Goal: Information Seeking & Learning: Obtain resource

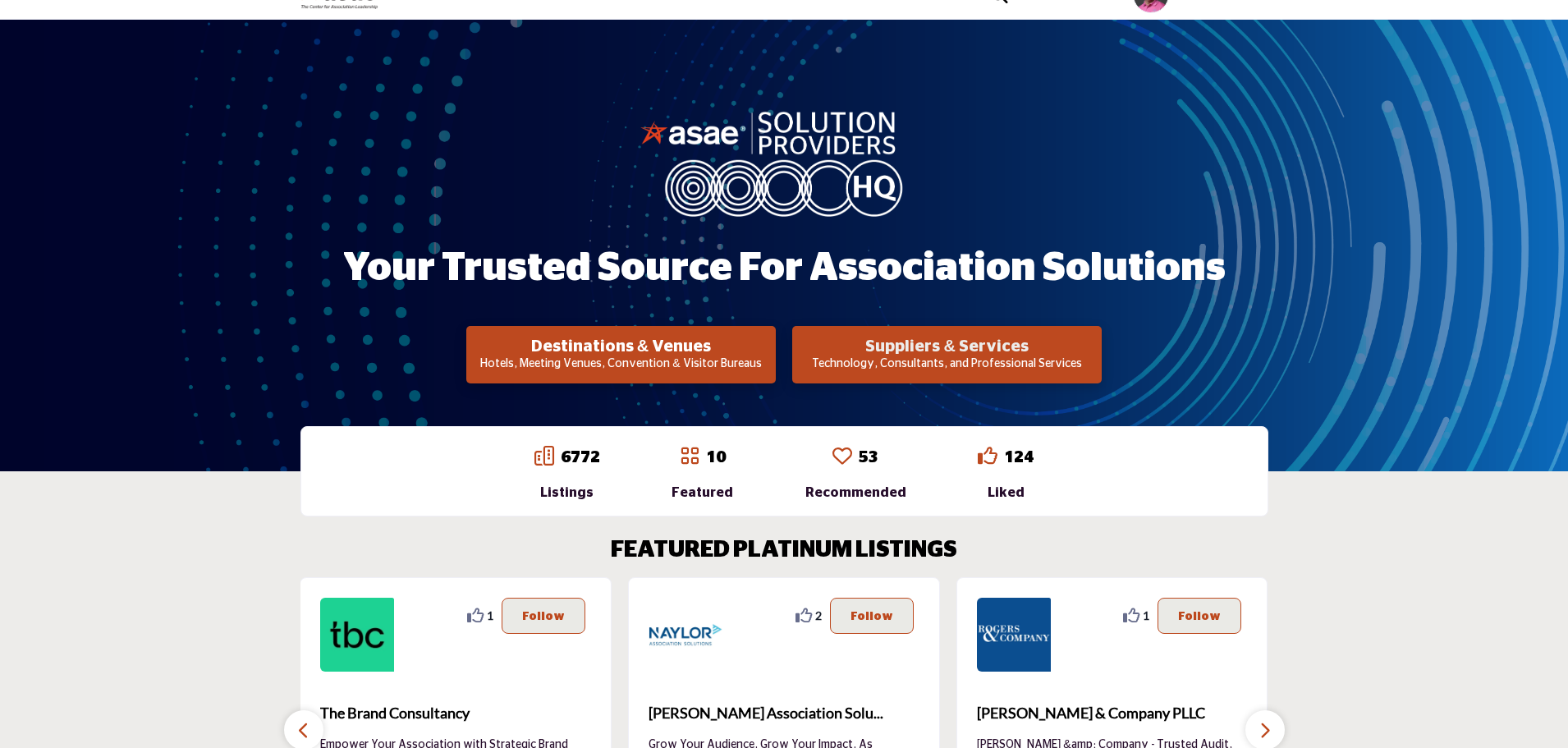
scroll to position [164, 0]
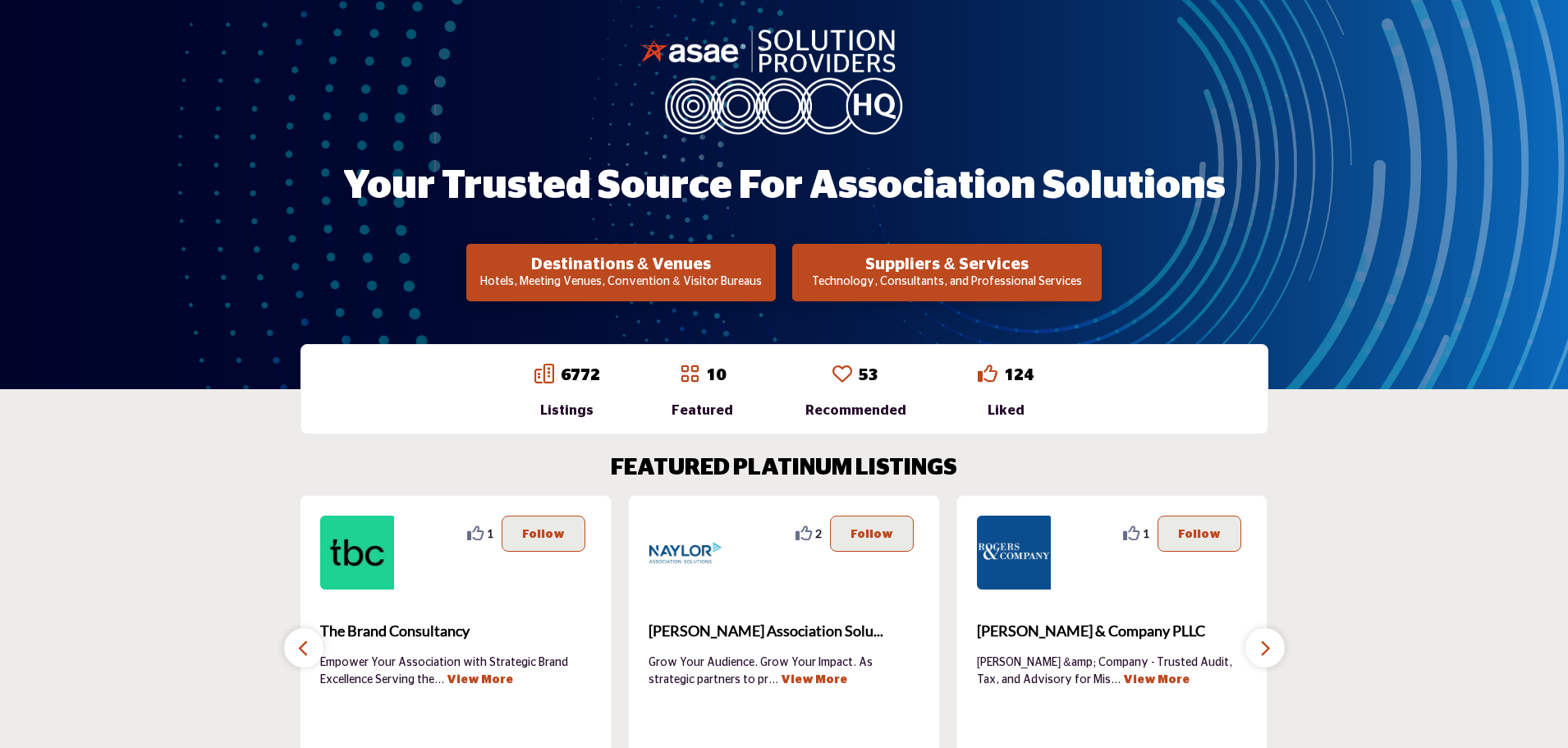
click at [180, 485] on section "FEATURED PLATINUM LISTINGS 2 2 Follow Following Richmond Region Tourism ... Vie…" at bounding box center [784, 620] width 1568 height 396
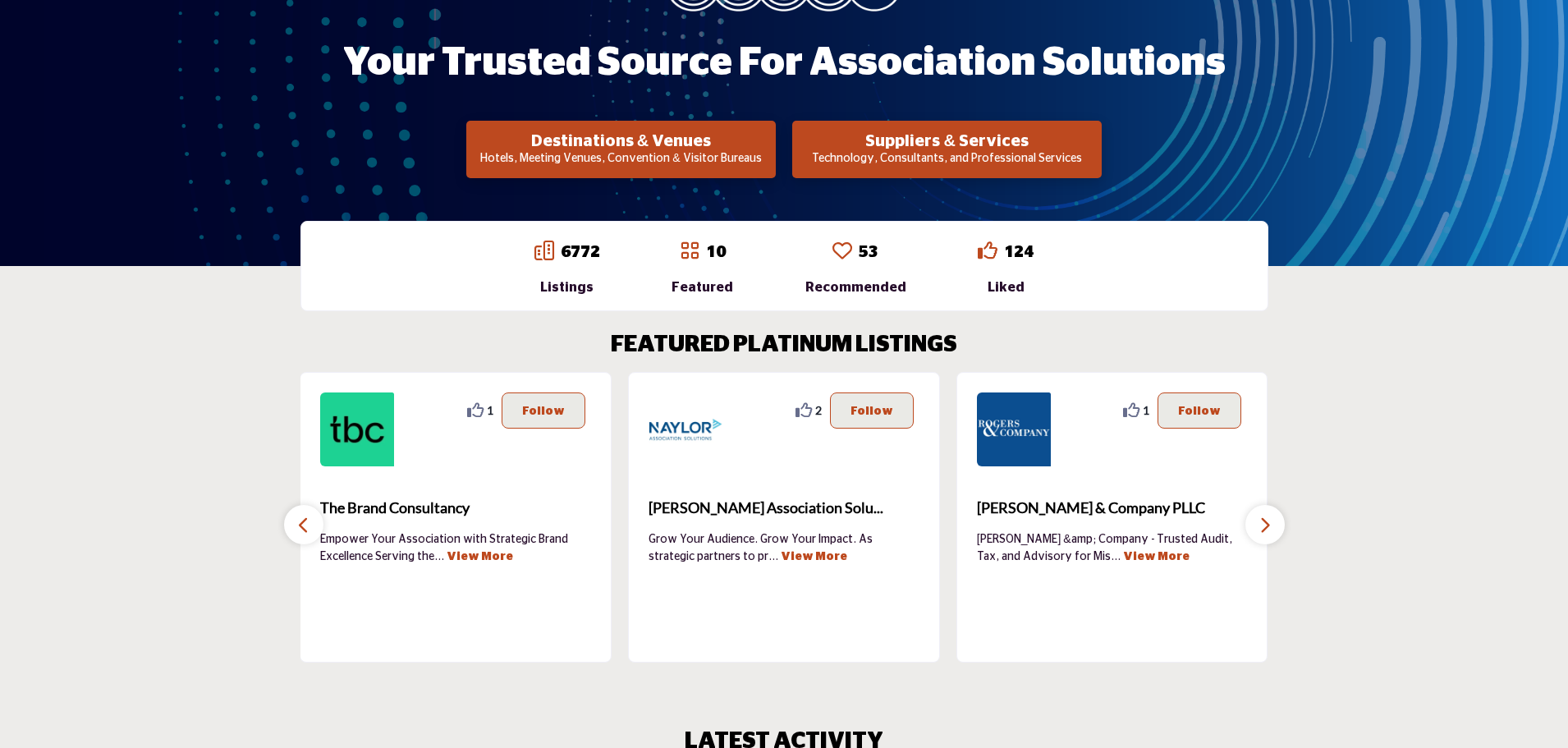
scroll to position [328, 0]
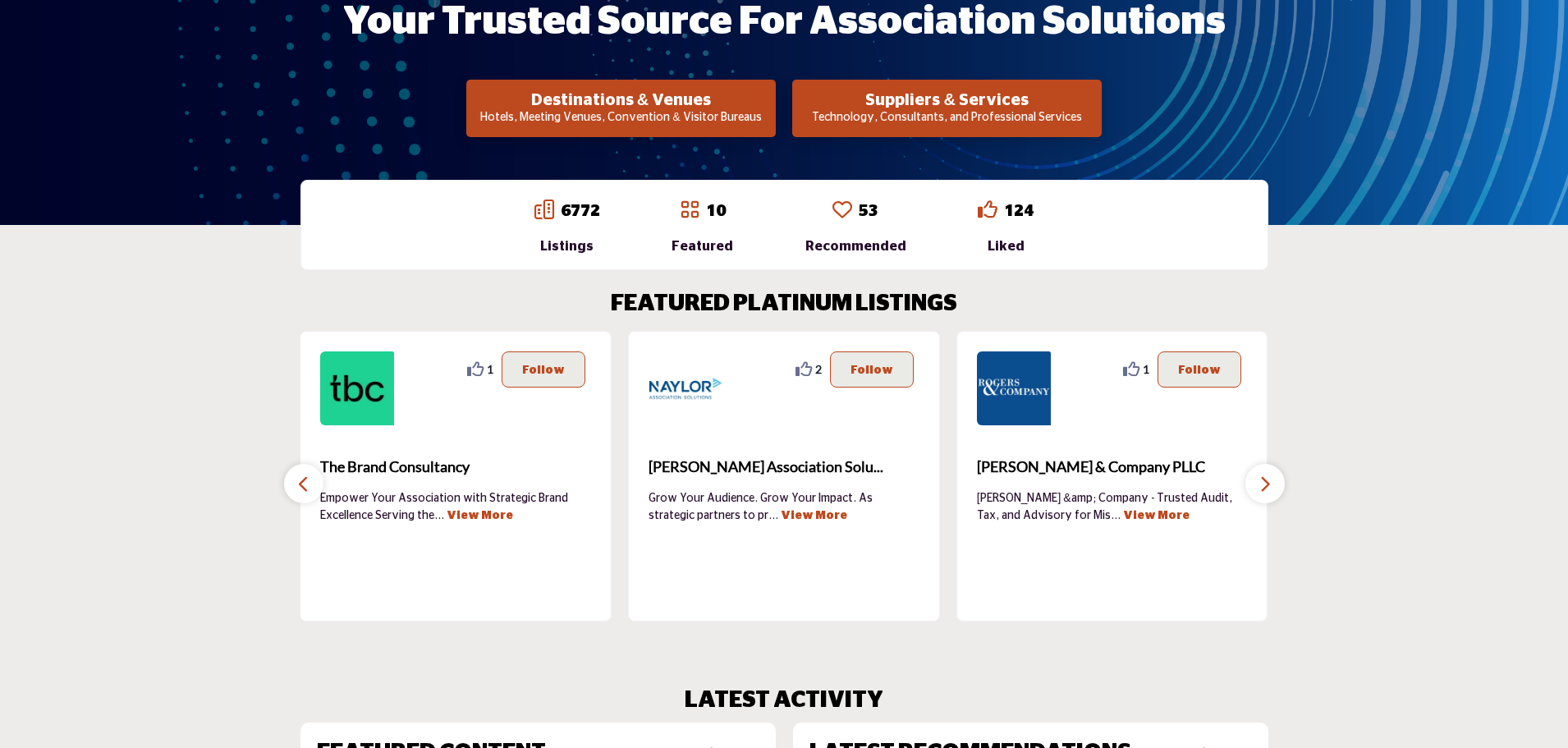
click at [307, 489] on icon "button" at bounding box center [303, 484] width 14 height 21
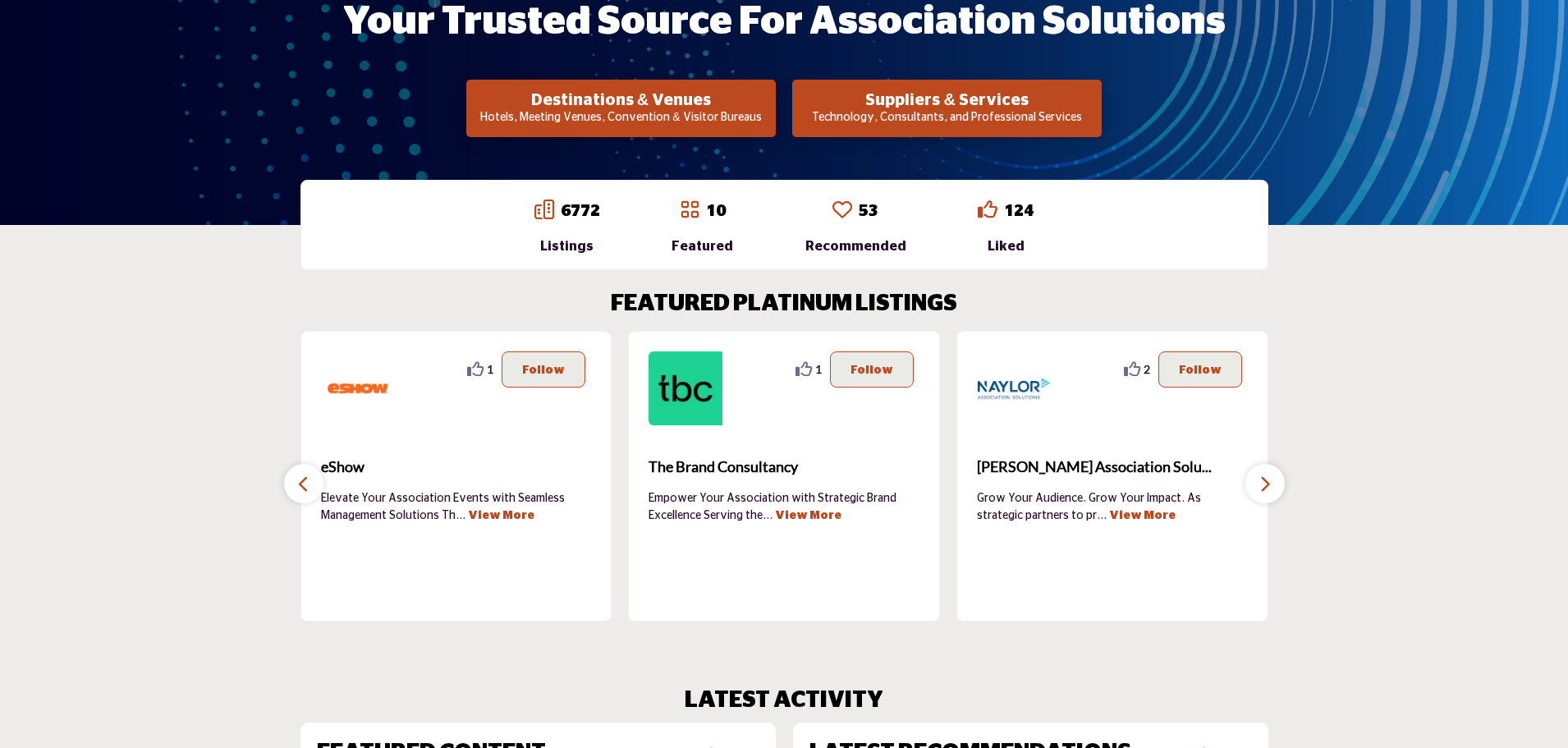
click at [307, 489] on icon "button" at bounding box center [303, 484] width 14 height 21
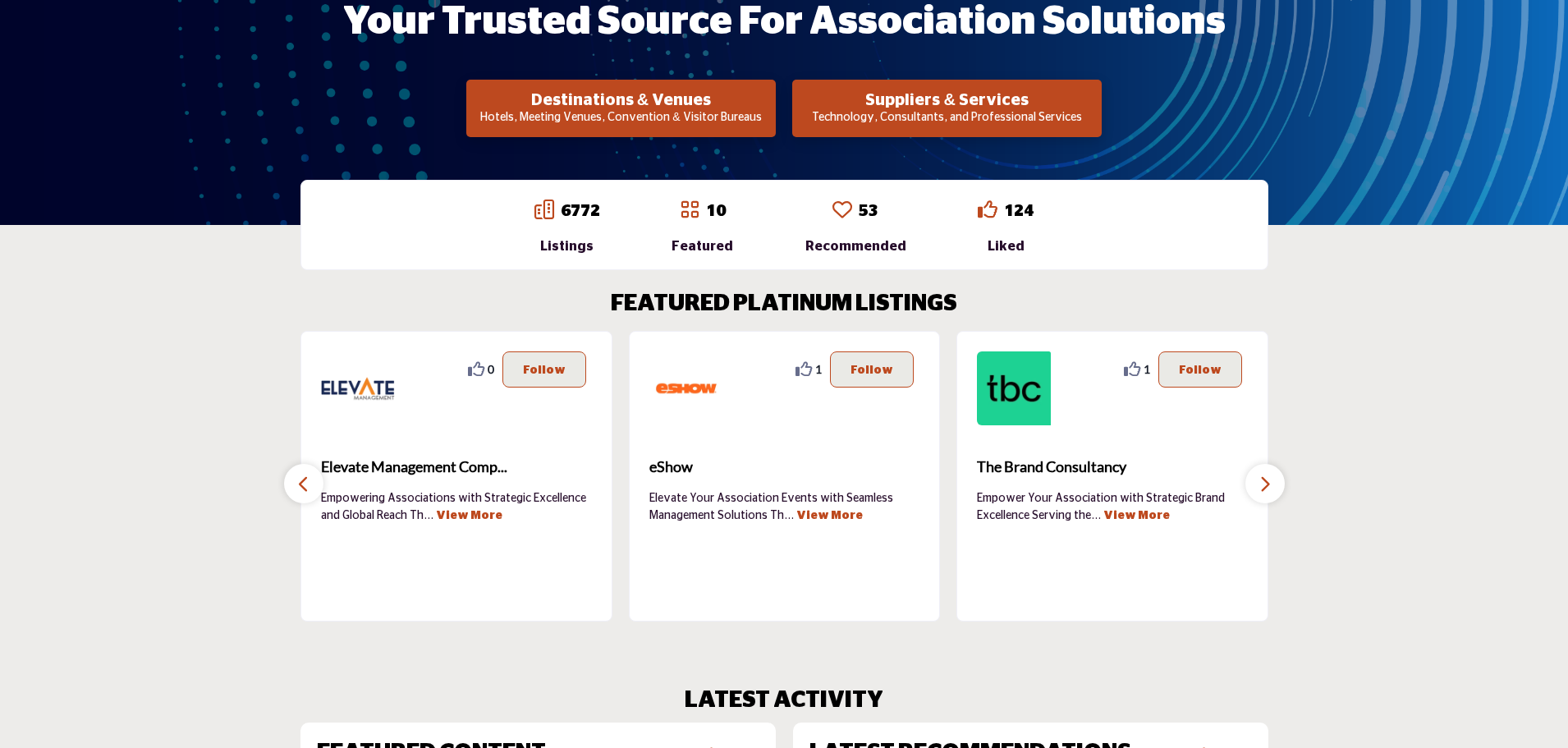
click at [307, 489] on icon "button" at bounding box center [303, 484] width 14 height 21
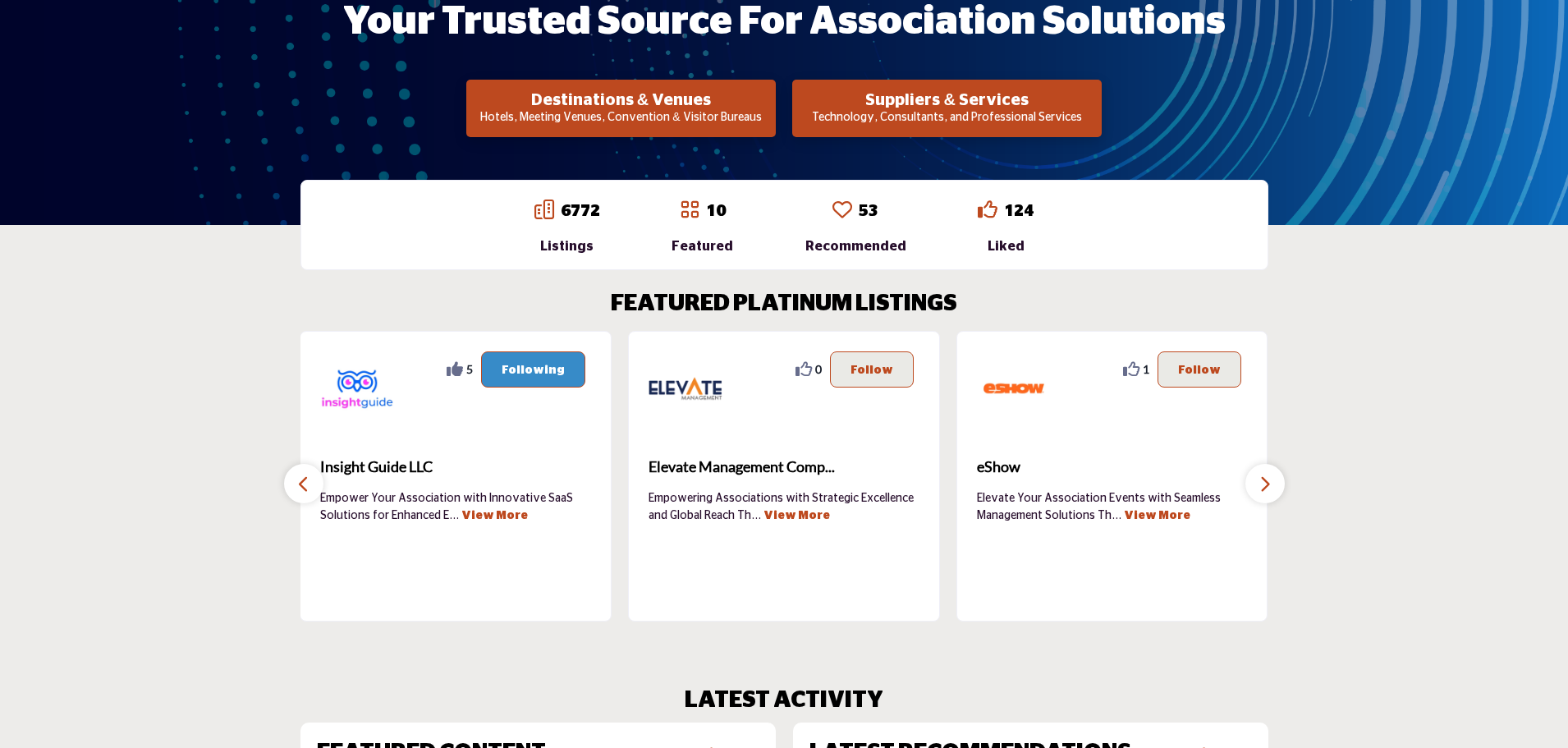
click at [307, 489] on icon "button" at bounding box center [303, 484] width 14 height 21
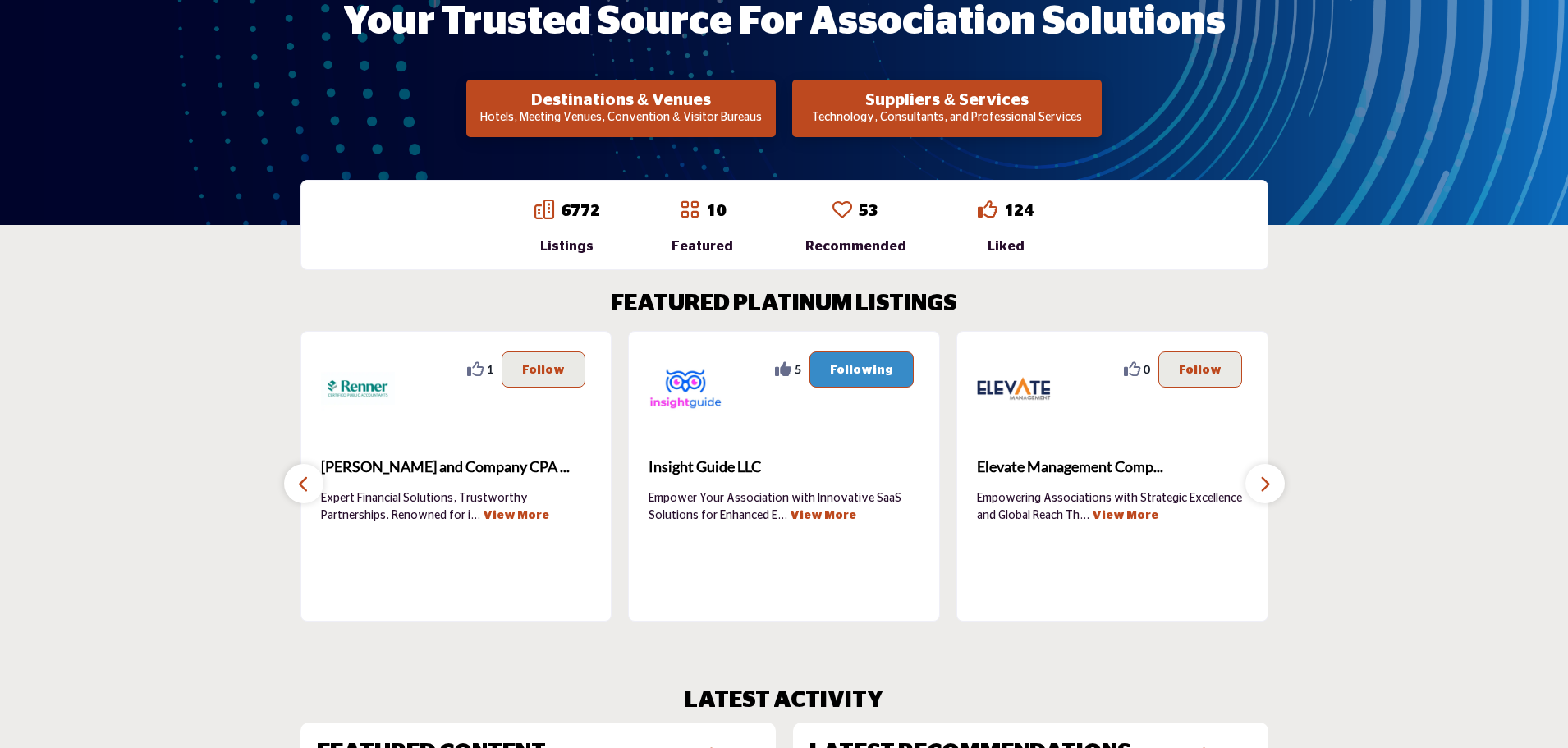
click at [307, 489] on icon "button" at bounding box center [303, 484] width 14 height 21
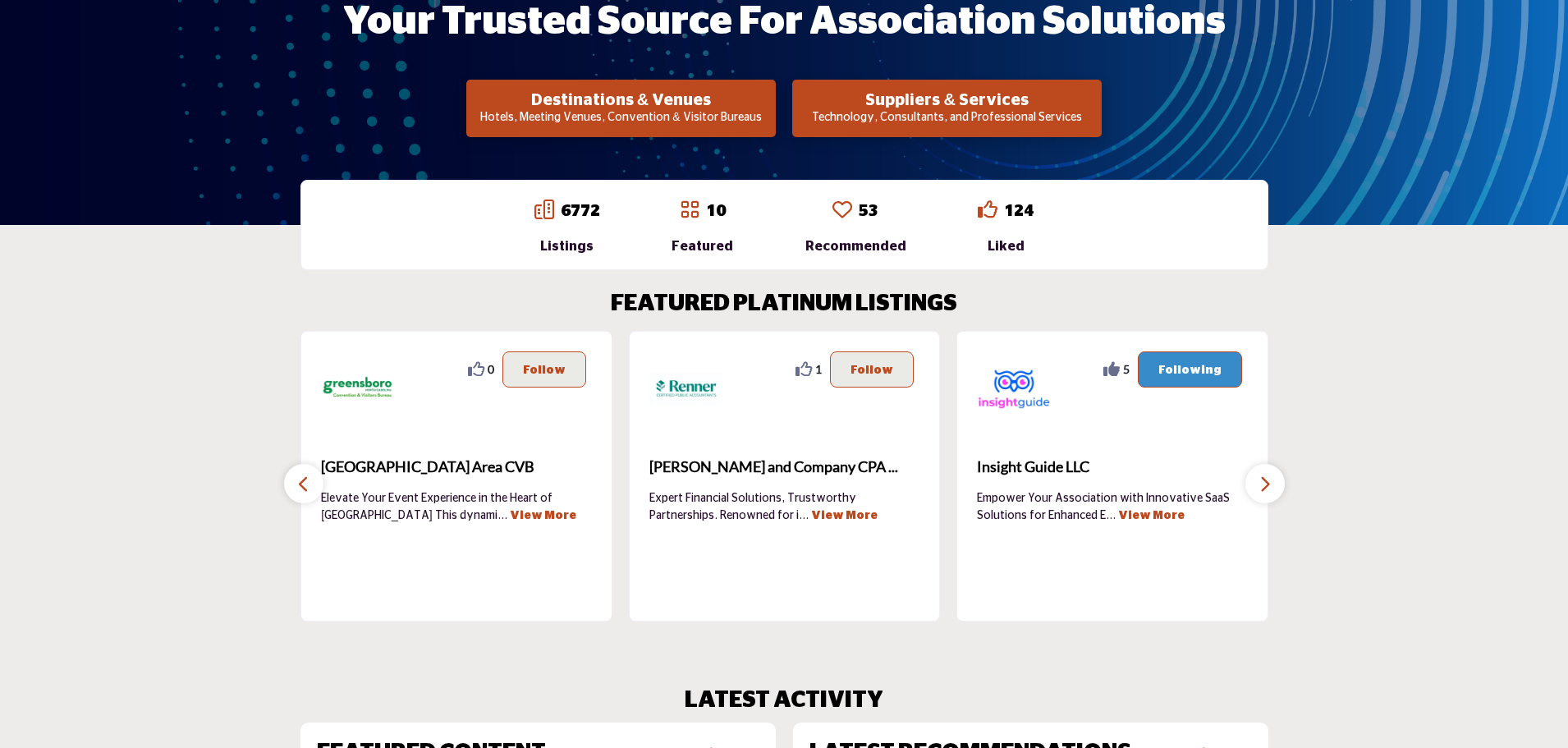
click at [307, 489] on icon "button" at bounding box center [303, 484] width 14 height 21
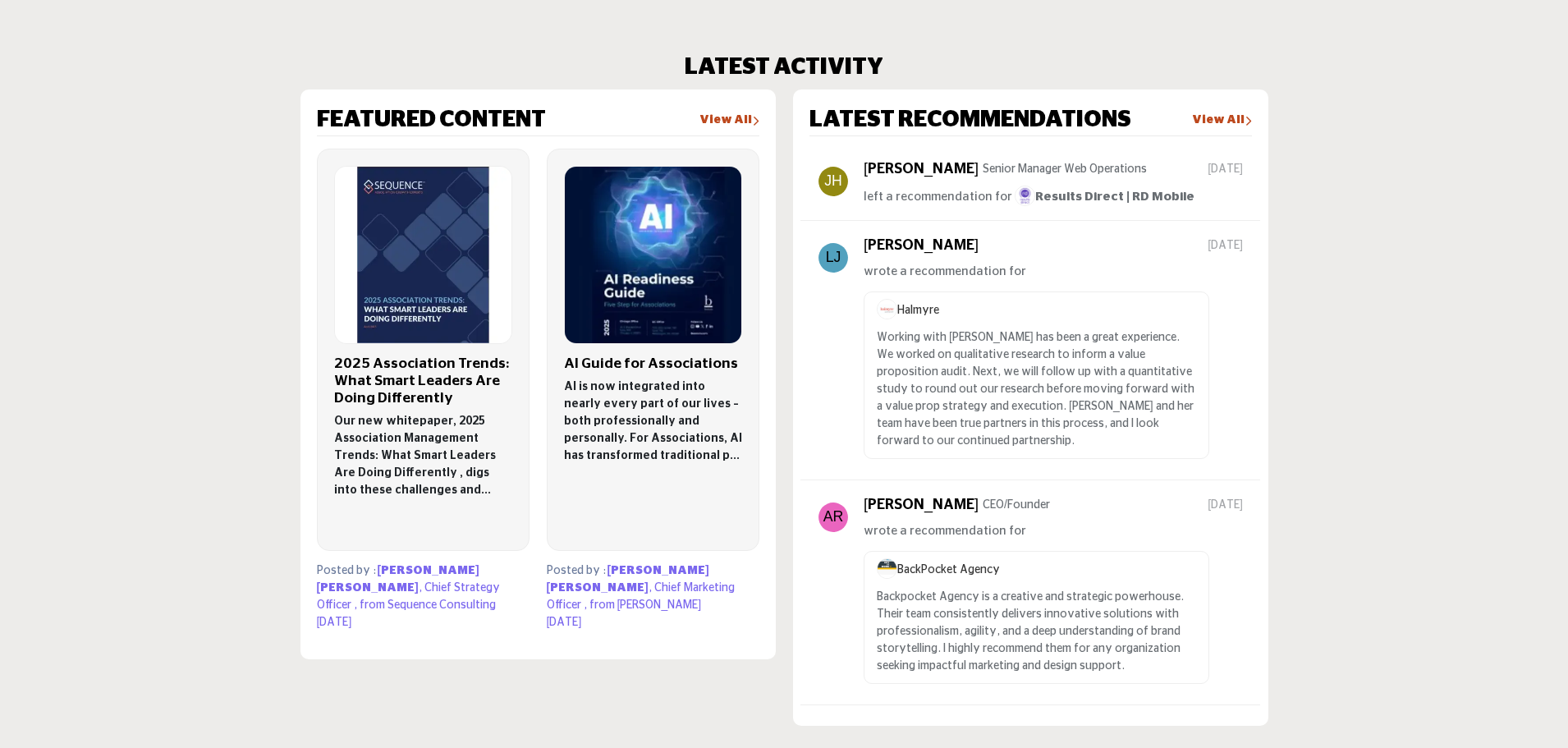
scroll to position [985, 0]
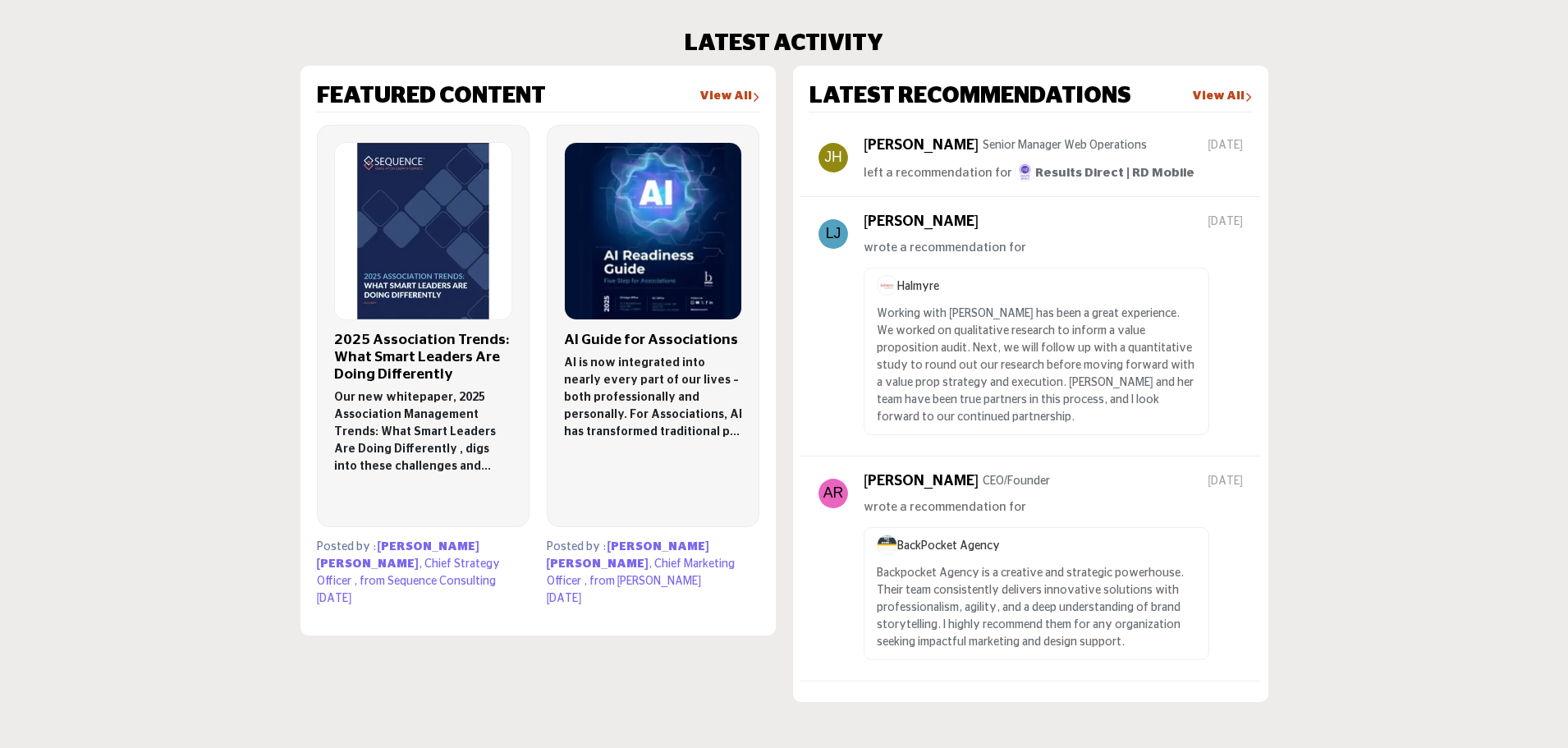
click at [425, 356] on h3 "2025 Association Trends: What Smart Leaders Are Doing Differently" at bounding box center [422, 357] width 178 height 51
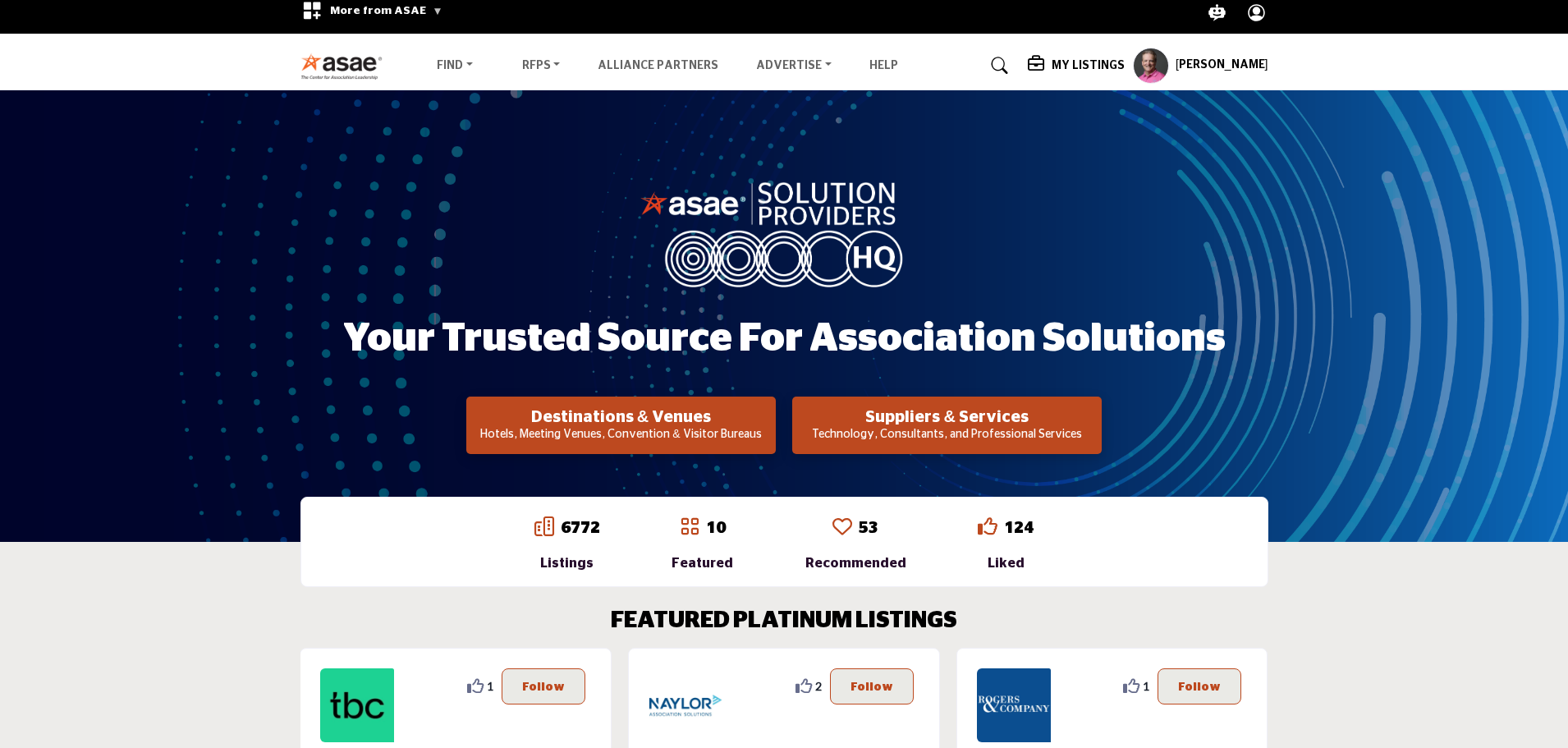
scroll to position [0, 0]
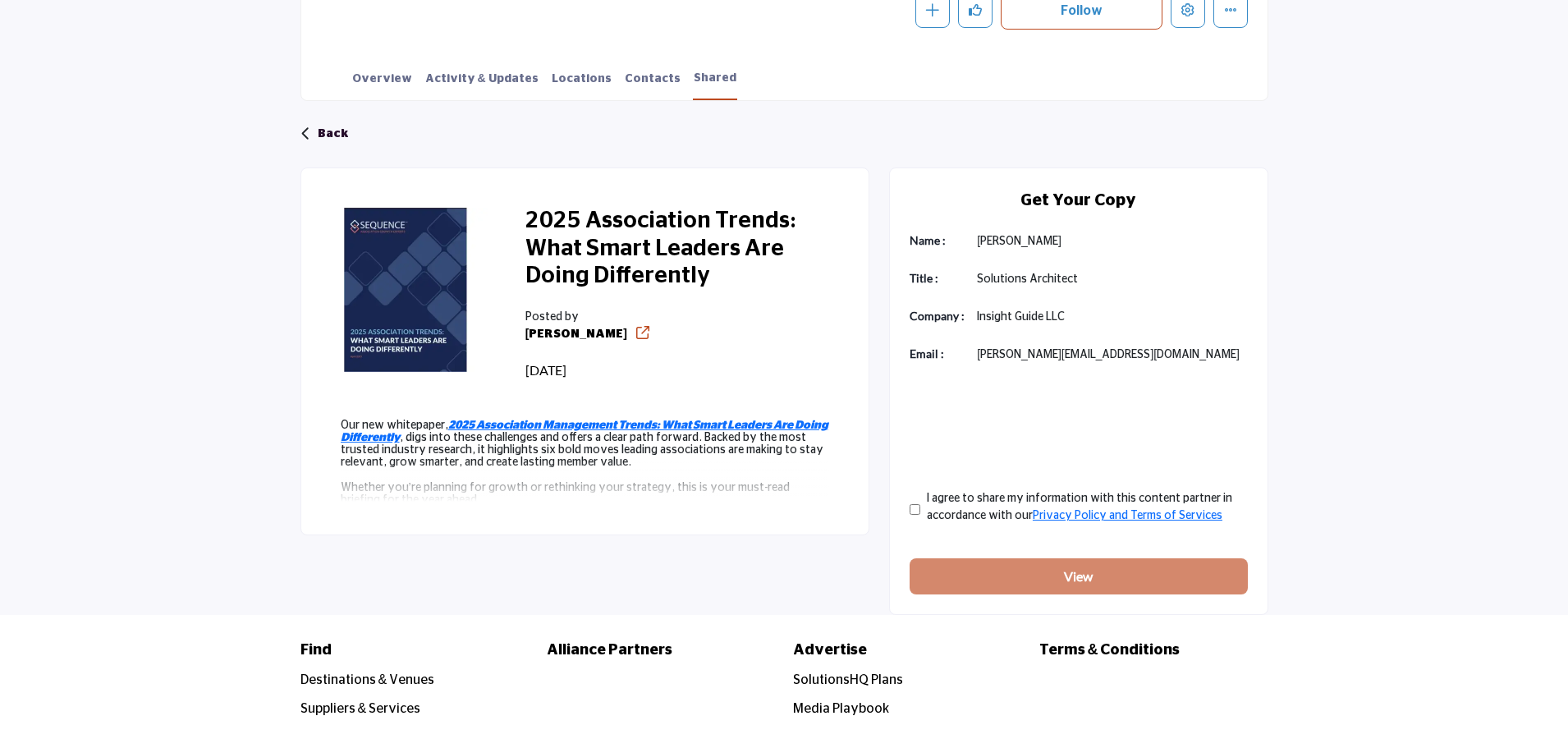
scroll to position [411, 0]
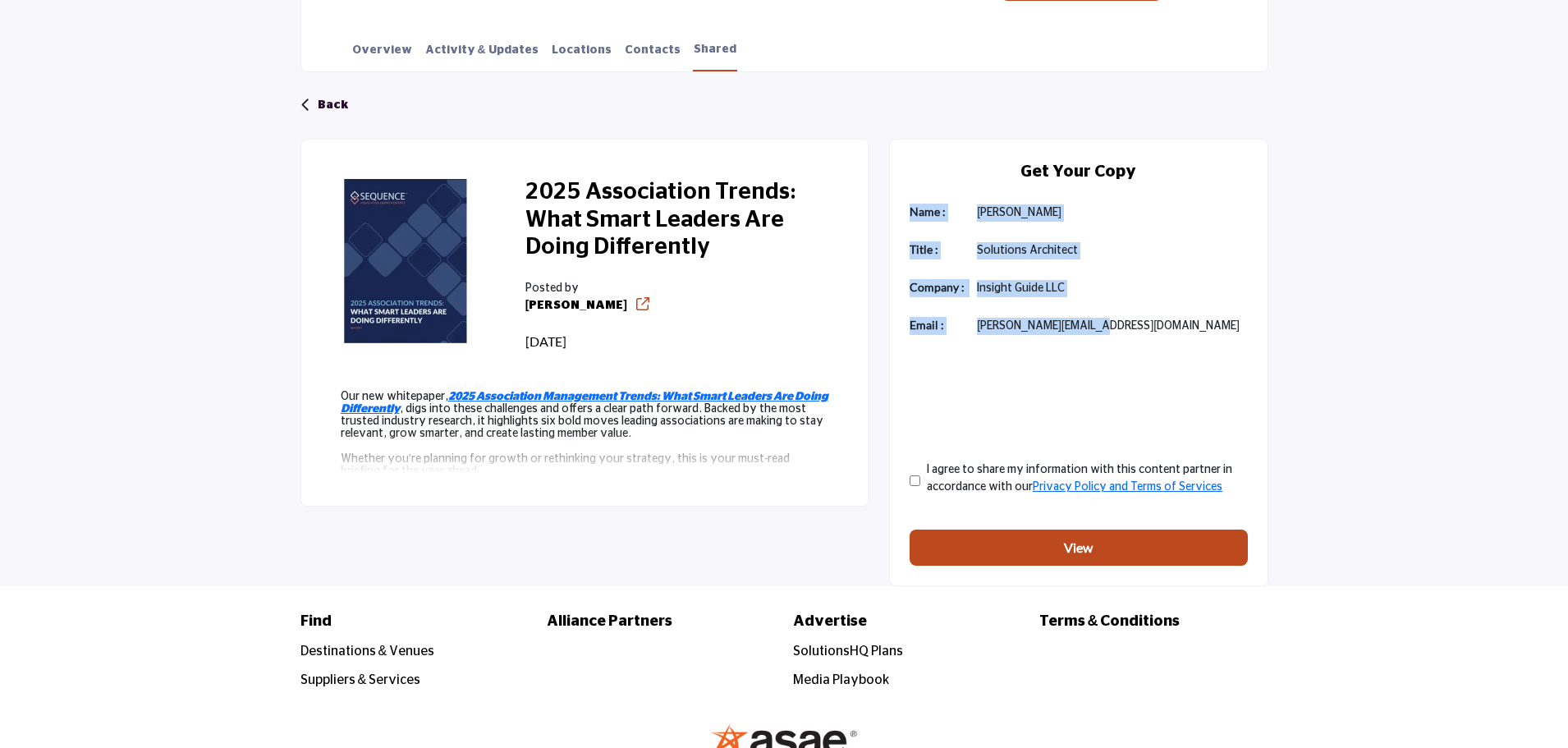
drag, startPoint x: 1088, startPoint y: 323, endPoint x: 891, endPoint y: 208, distance: 228.1
click at [891, 208] on div "Get Your Copy Name : Jeff Baker Title : Solutions Architect Email :" at bounding box center [1078, 363] width 379 height 448
click at [901, 207] on div "Get Your Copy Name : Jeff Baker Title : Solutions Architect Email :" at bounding box center [1078, 363] width 379 height 448
drag, startPoint x: 910, startPoint y: 208, endPoint x: 1093, endPoint y: 322, distance: 215.6
click at [1093, 322] on div "Get Your Copy Name : Jeff Baker Title : Solutions Architect Email :" at bounding box center [1078, 363] width 379 height 448
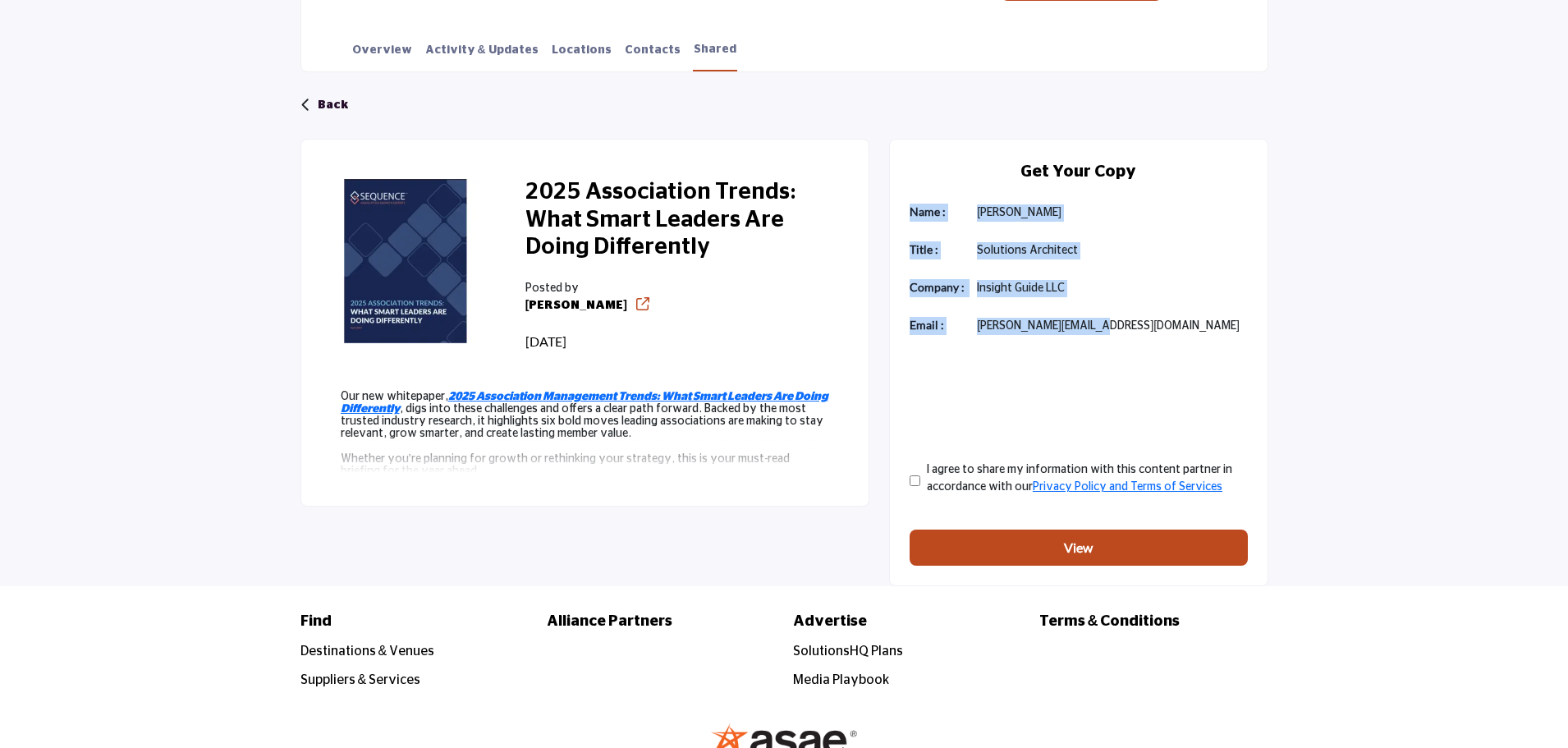
click at [1092, 322] on p "jeff@insightguide.com" at bounding box center [1111, 326] width 270 height 17
drag, startPoint x: 1102, startPoint y: 327, endPoint x: 964, endPoint y: 324, distance: 138.0
click at [964, 324] on div "Email : jeff@insightguide.com" at bounding box center [1078, 326] width 338 height 18
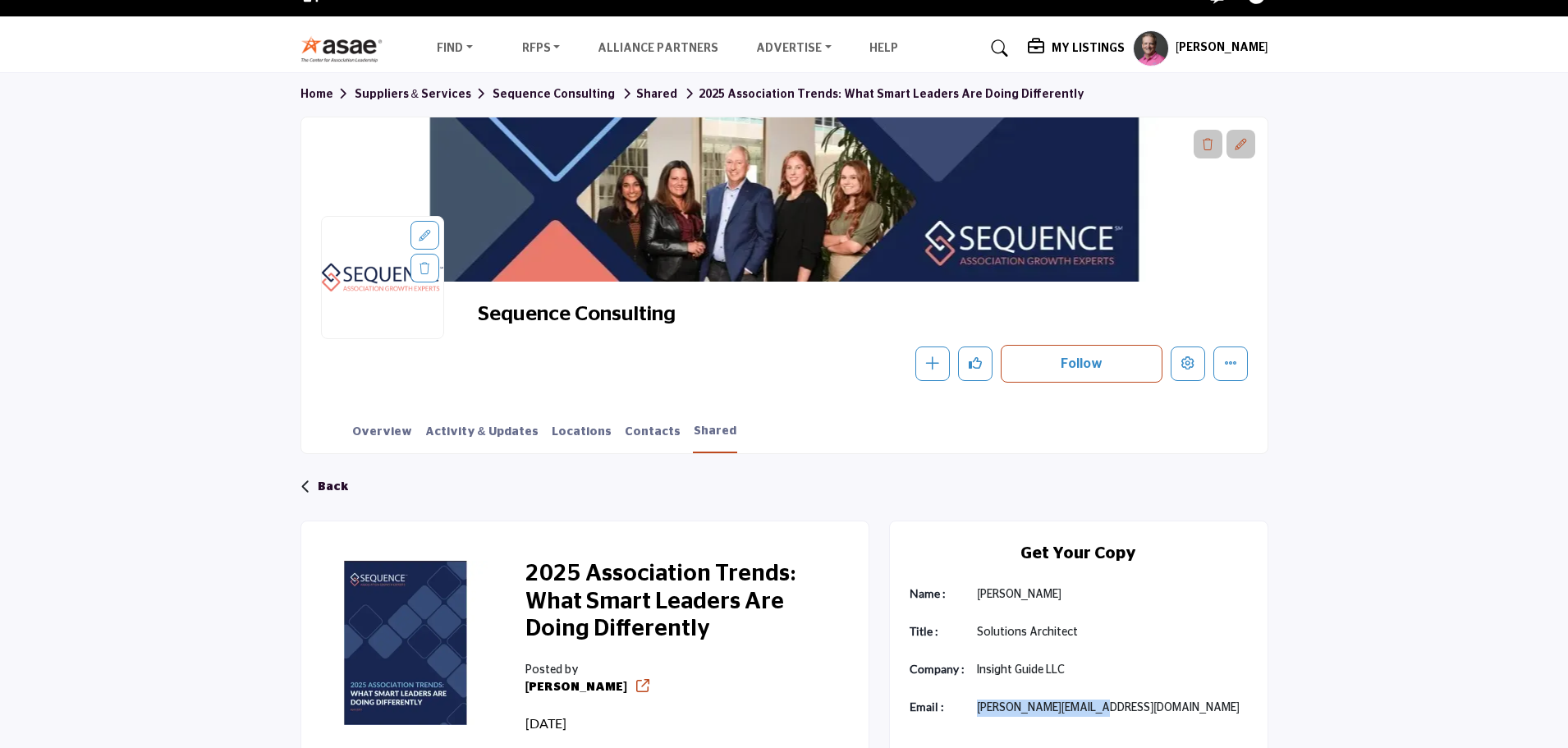
scroll to position [0, 0]
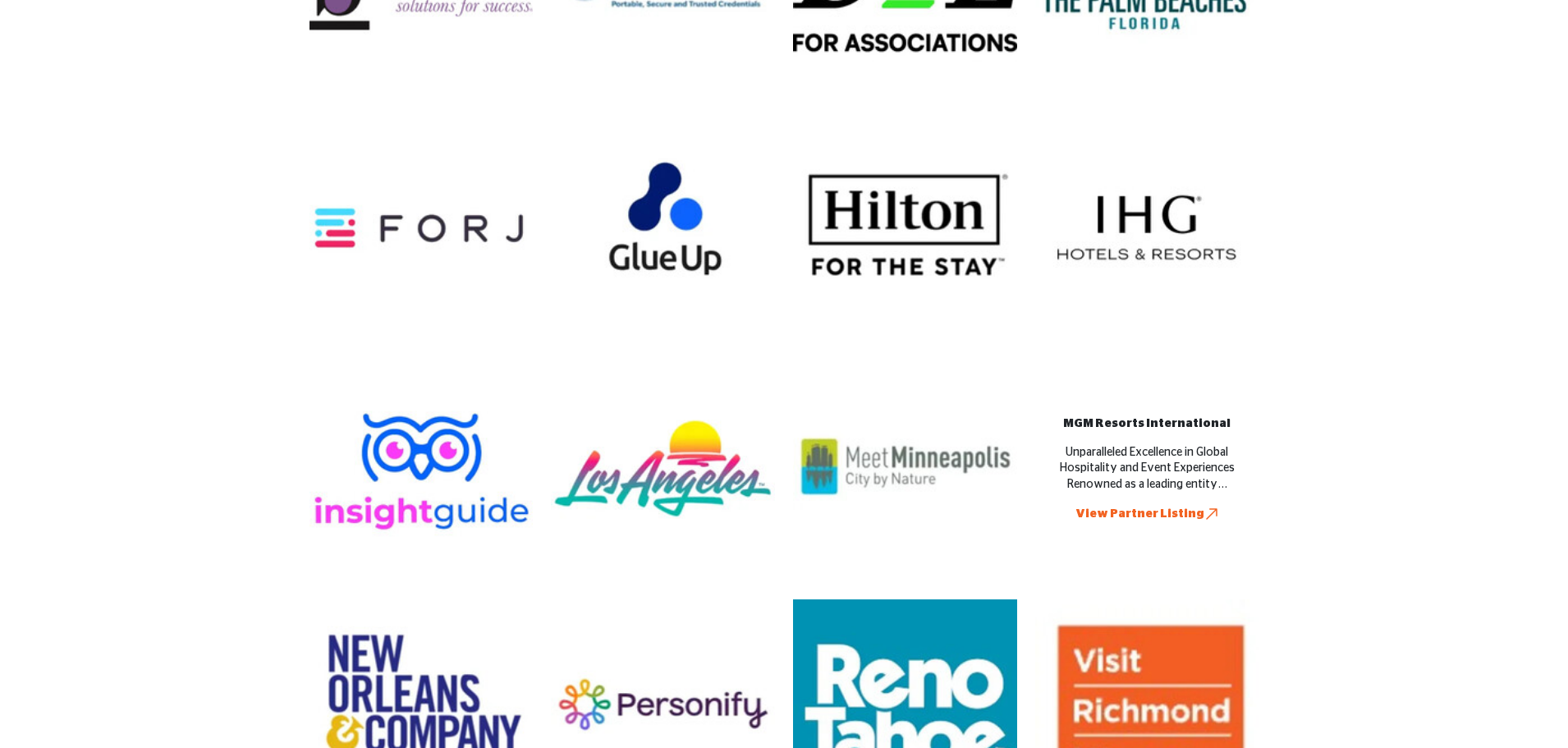
scroll to position [2956, 0]
